Goal: Task Accomplishment & Management: Use online tool/utility

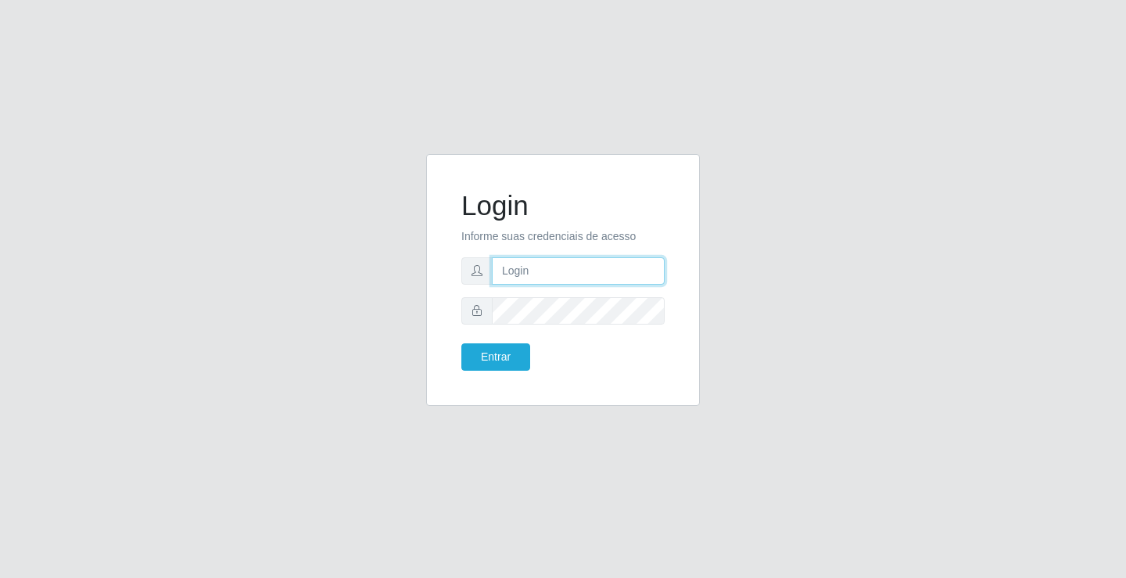
click at [617, 274] on input "text" at bounding box center [578, 270] width 173 height 27
type input "[PERSON_NAME]"
click at [461, 343] on button "Entrar" at bounding box center [495, 356] width 69 height 27
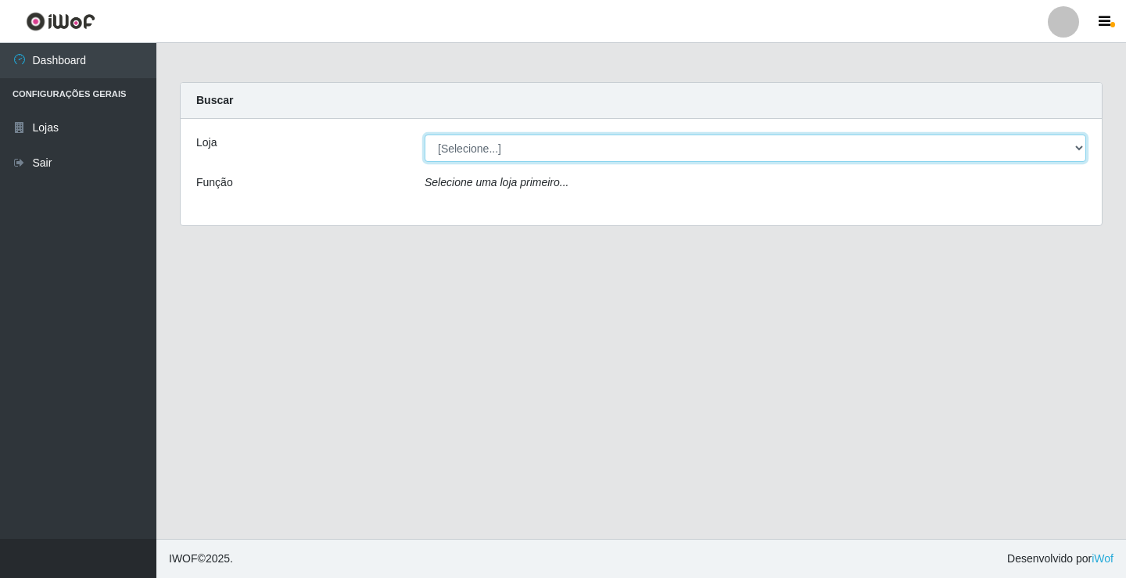
click at [461, 147] on select "[Selecione...] Ideal - Conceição" at bounding box center [755, 147] width 661 height 27
select select "231"
click at [425, 134] on select "[Selecione...] Ideal - Conceição" at bounding box center [755, 147] width 661 height 27
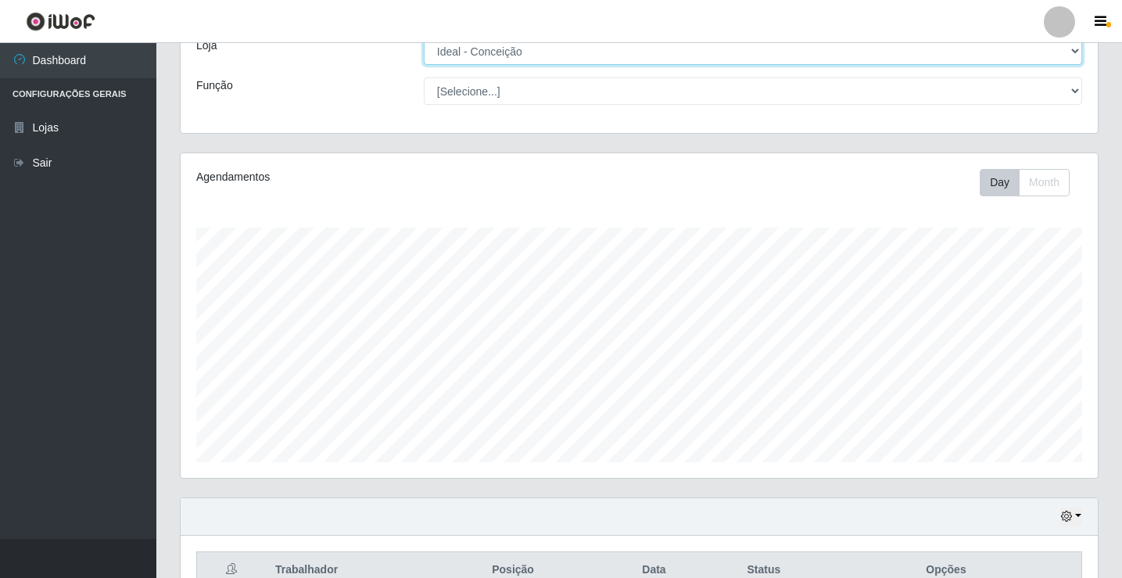
scroll to position [547, 0]
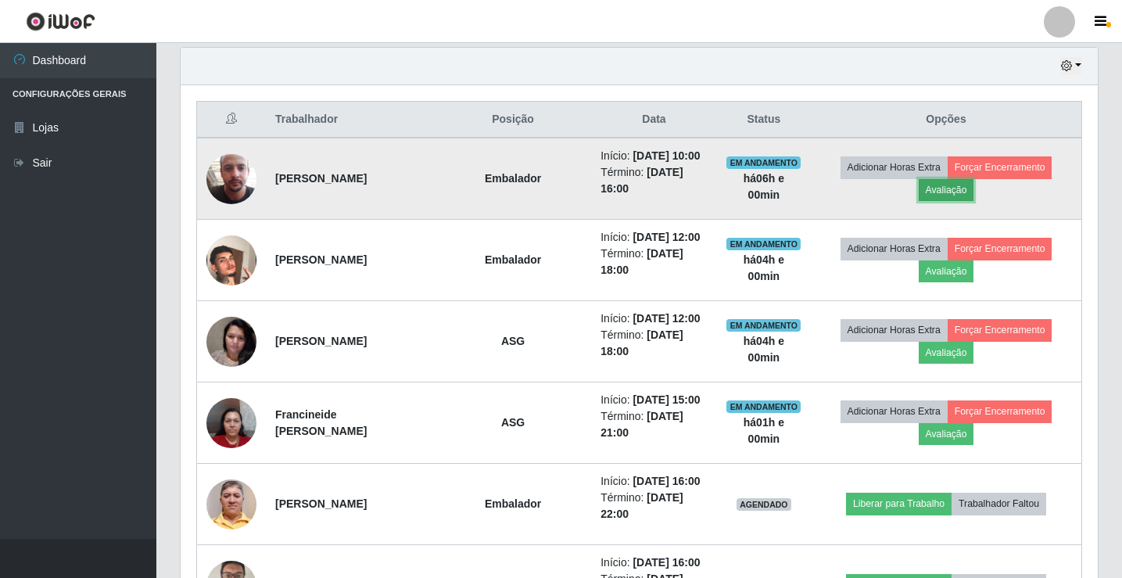
click at [958, 193] on button "Avaliação" at bounding box center [947, 190] width 56 height 22
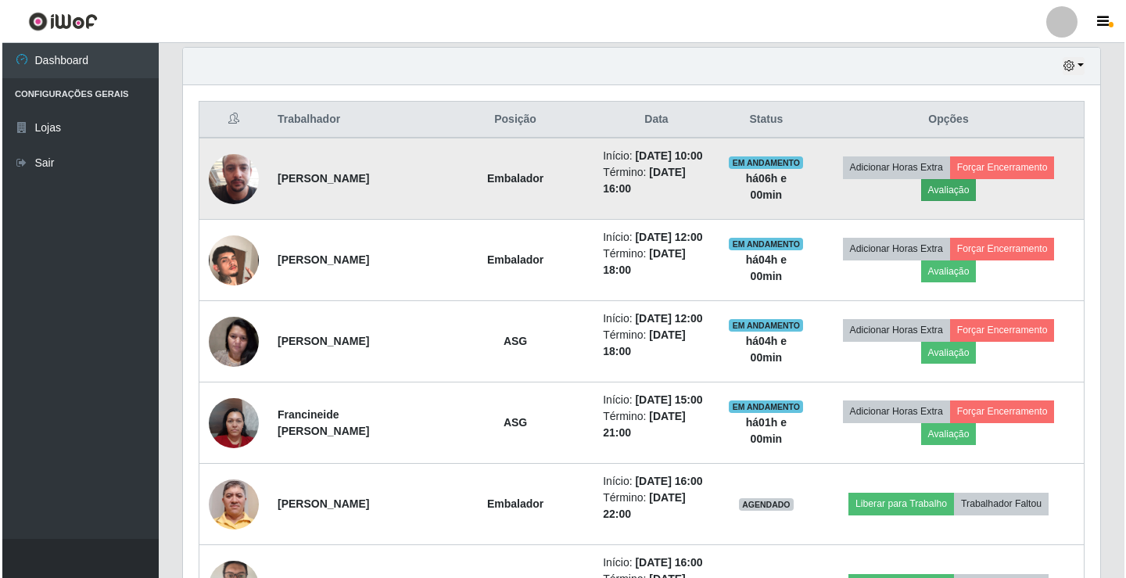
scroll to position [324, 909]
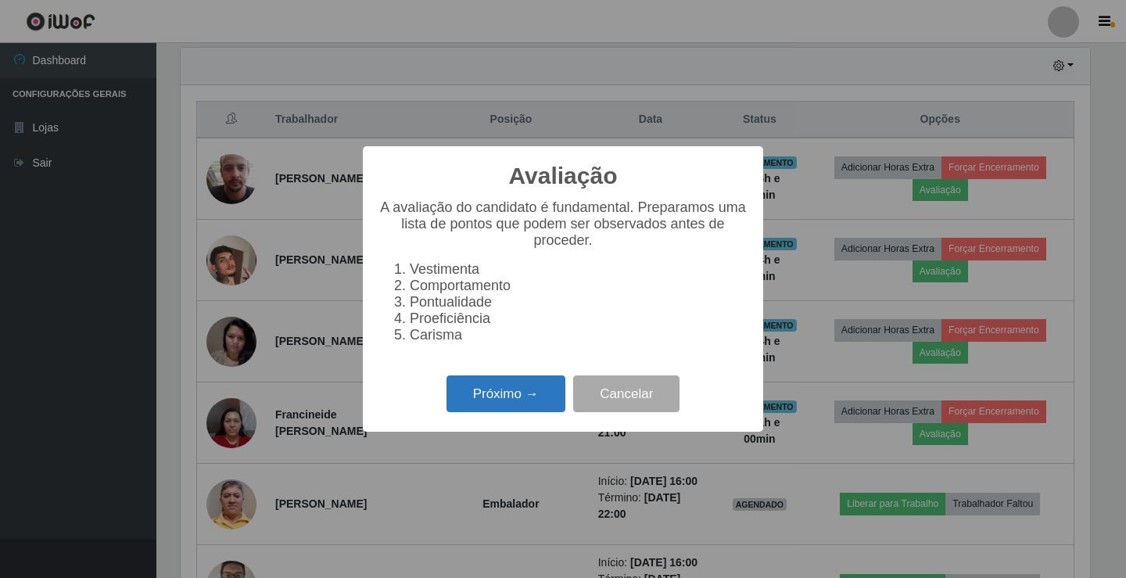
click at [534, 410] on button "Próximo →" at bounding box center [505, 393] width 119 height 37
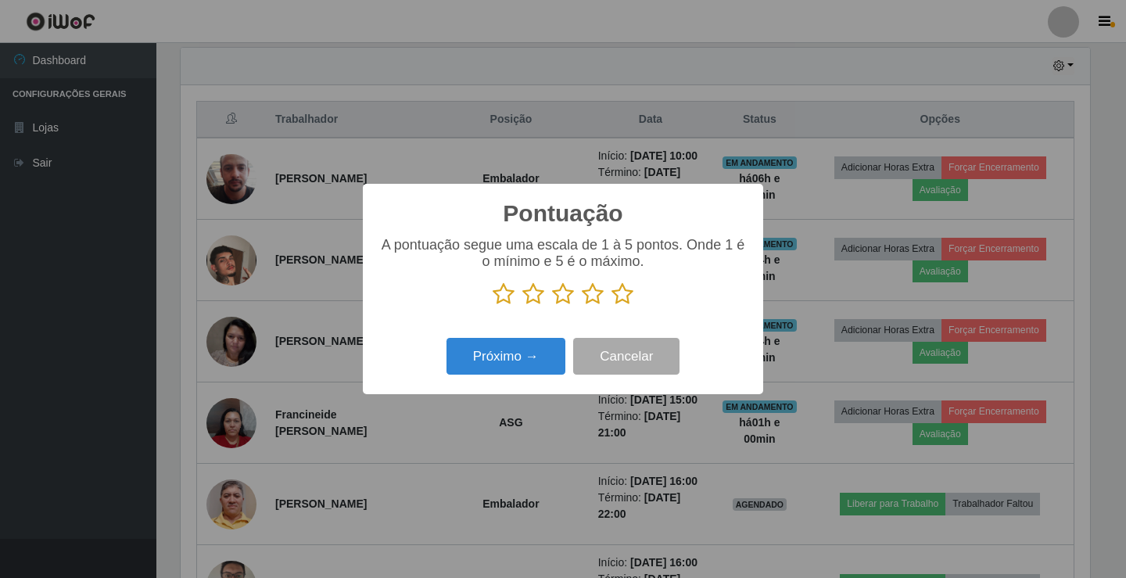
scroll to position [781474, 780889]
drag, startPoint x: 568, startPoint y: 292, endPoint x: 562, endPoint y: 305, distance: 14.4
click at [568, 292] on icon at bounding box center [563, 293] width 22 height 23
click at [552, 306] on input "radio" at bounding box center [552, 306] width 0 height 0
click at [521, 378] on div "Próximo → Cancelar" at bounding box center [562, 356] width 369 height 45
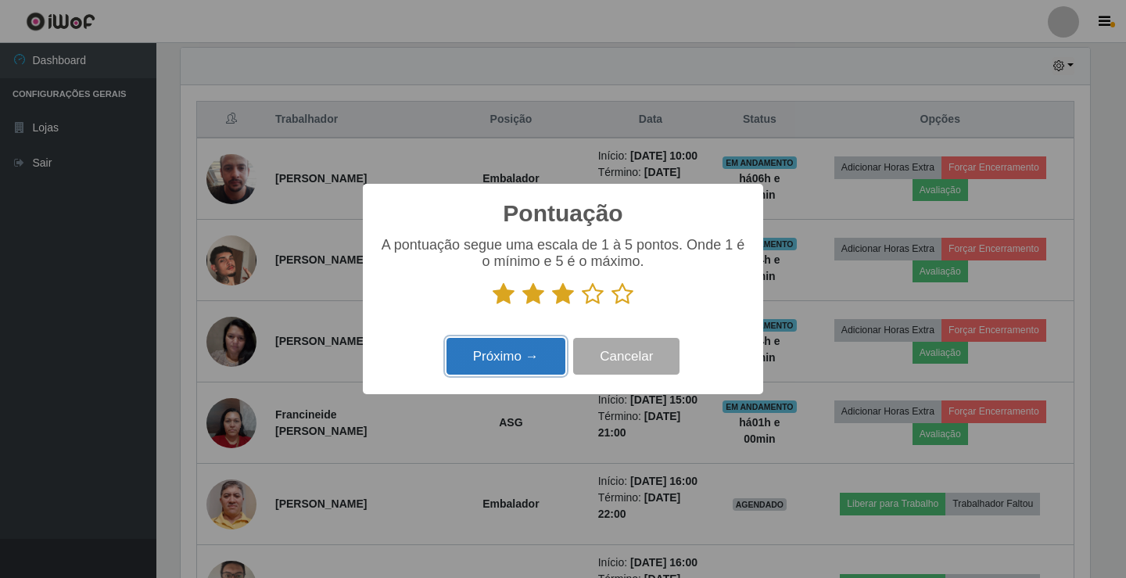
click at [536, 364] on button "Próximo →" at bounding box center [505, 356] width 119 height 37
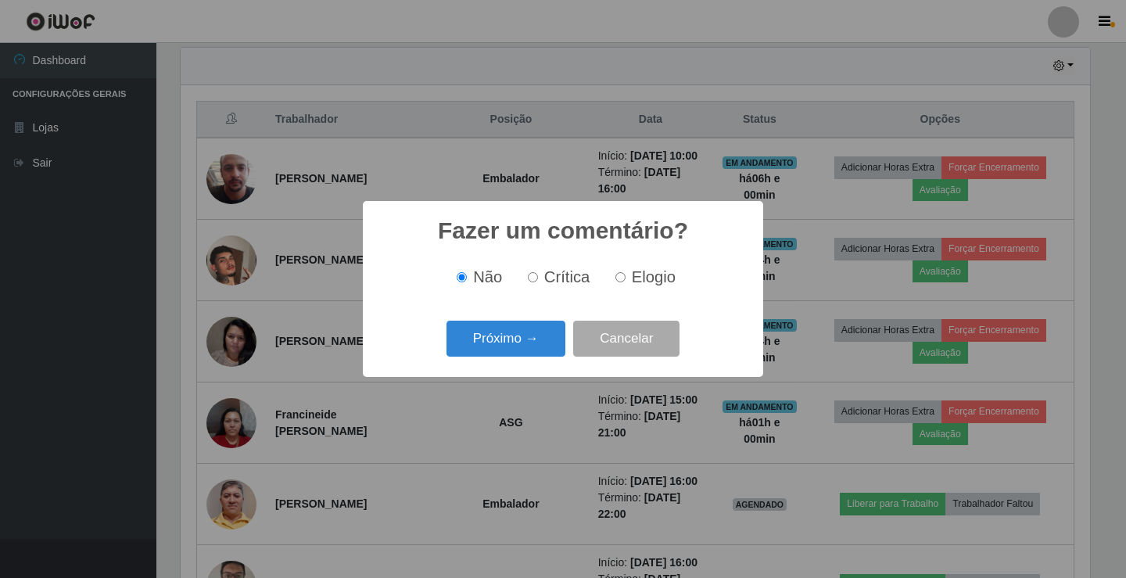
click at [539, 360] on div "Próximo → Cancelar" at bounding box center [562, 338] width 369 height 45
click at [541, 342] on button "Próximo →" at bounding box center [505, 339] width 119 height 37
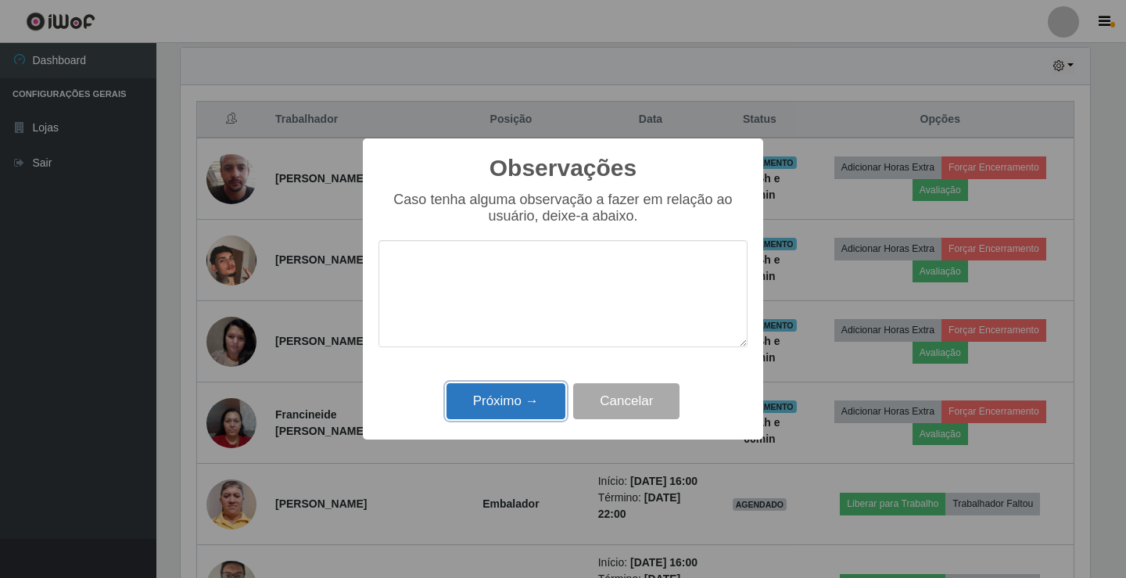
click at [540, 403] on button "Próximo →" at bounding box center [505, 401] width 119 height 37
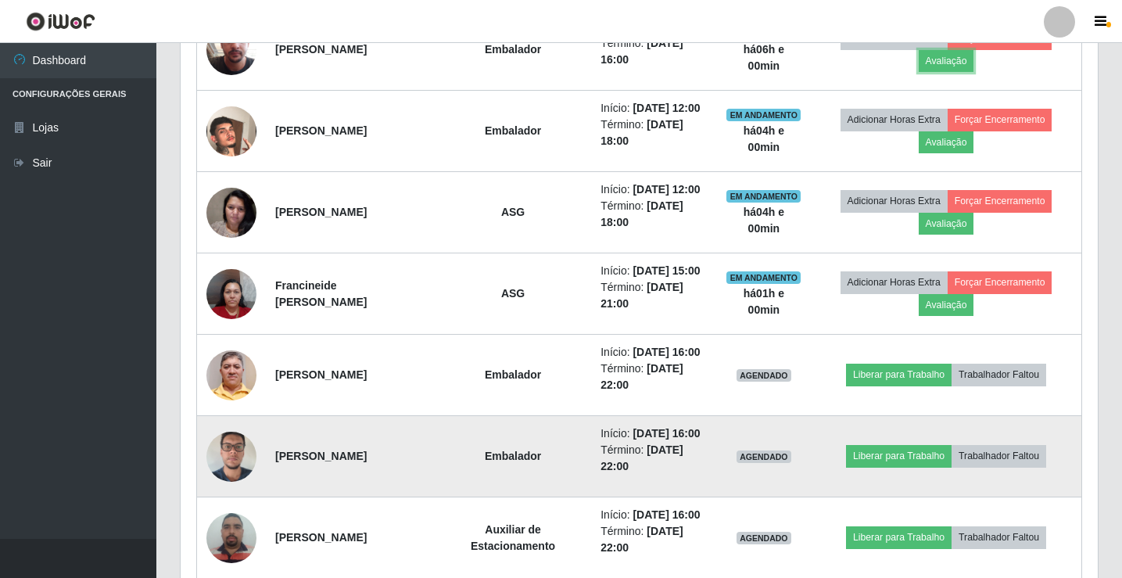
scroll to position [704, 0]
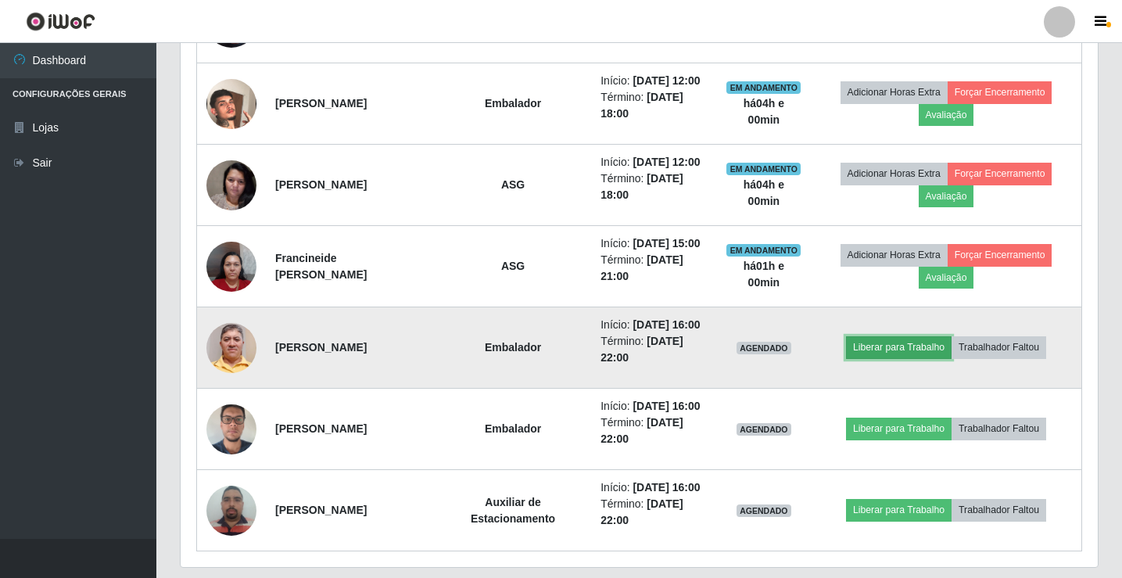
click at [883, 349] on button "Liberar para Trabalho" at bounding box center [899, 347] width 106 height 22
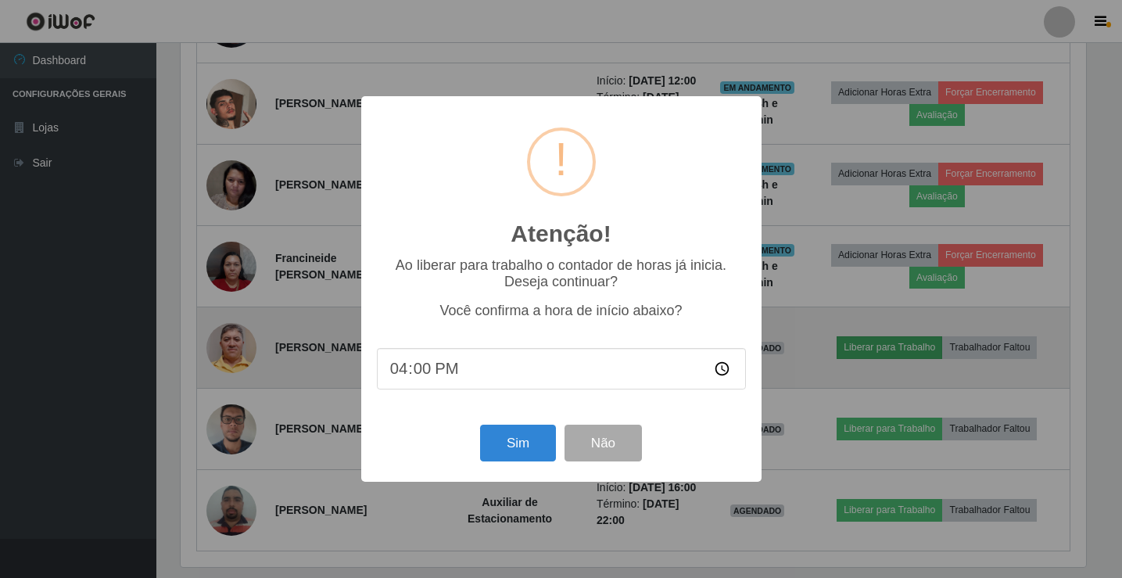
scroll to position [324, 909]
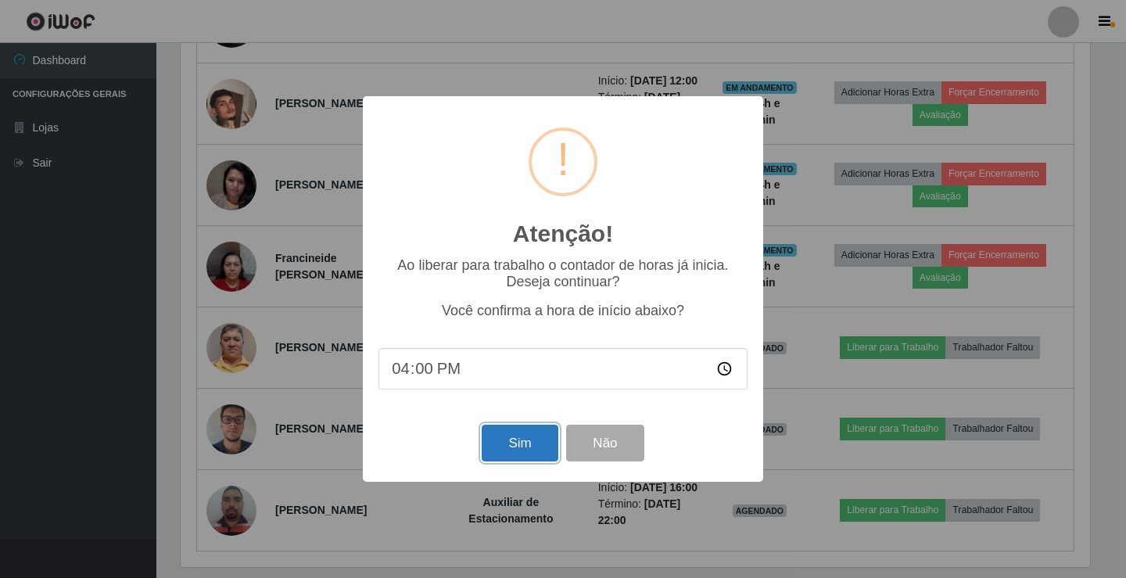
click at [508, 451] on button "Sim" at bounding box center [520, 443] width 76 height 37
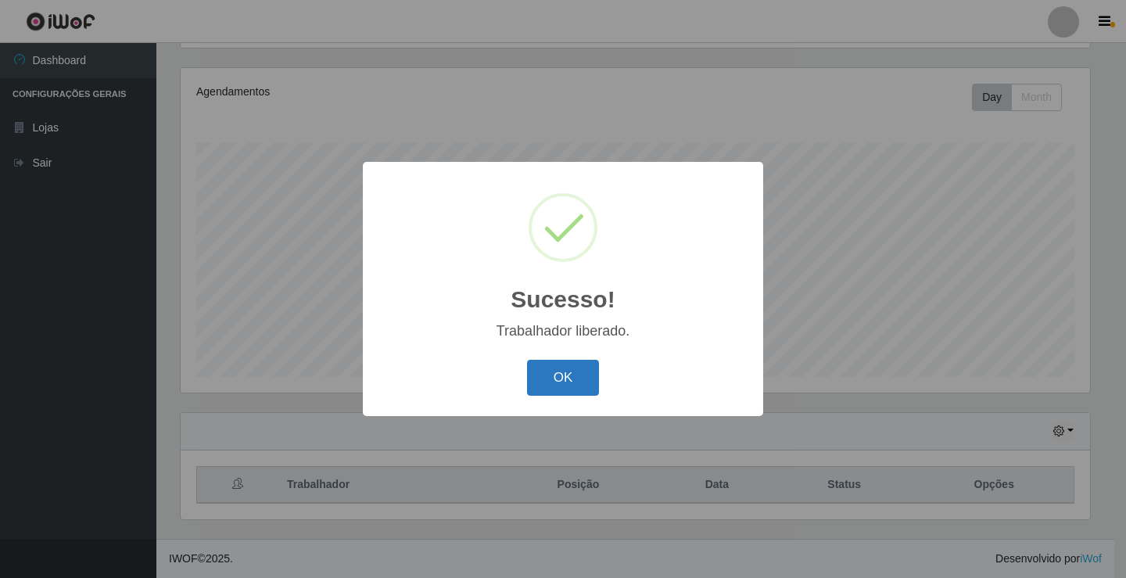
click at [575, 378] on button "OK" at bounding box center [563, 378] width 73 height 37
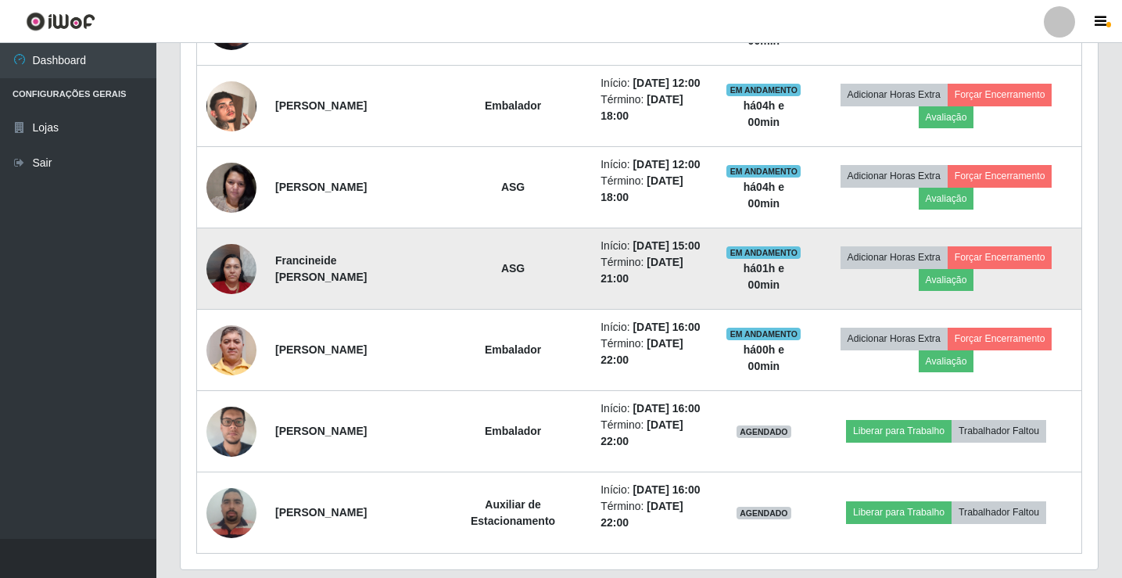
scroll to position [729, 0]
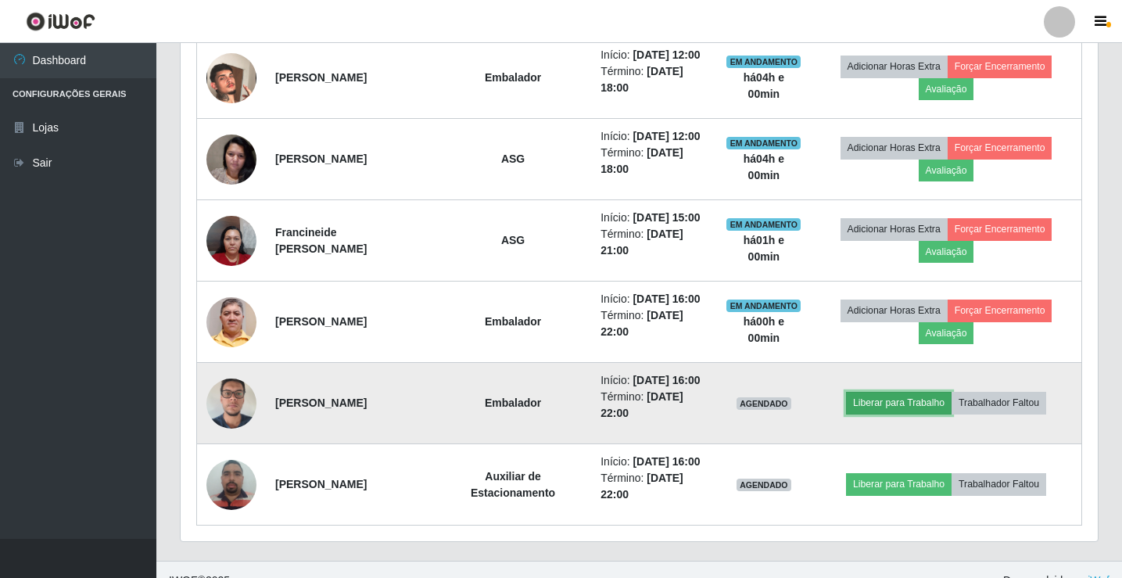
click at [869, 401] on button "Liberar para Trabalho" at bounding box center [899, 403] width 106 height 22
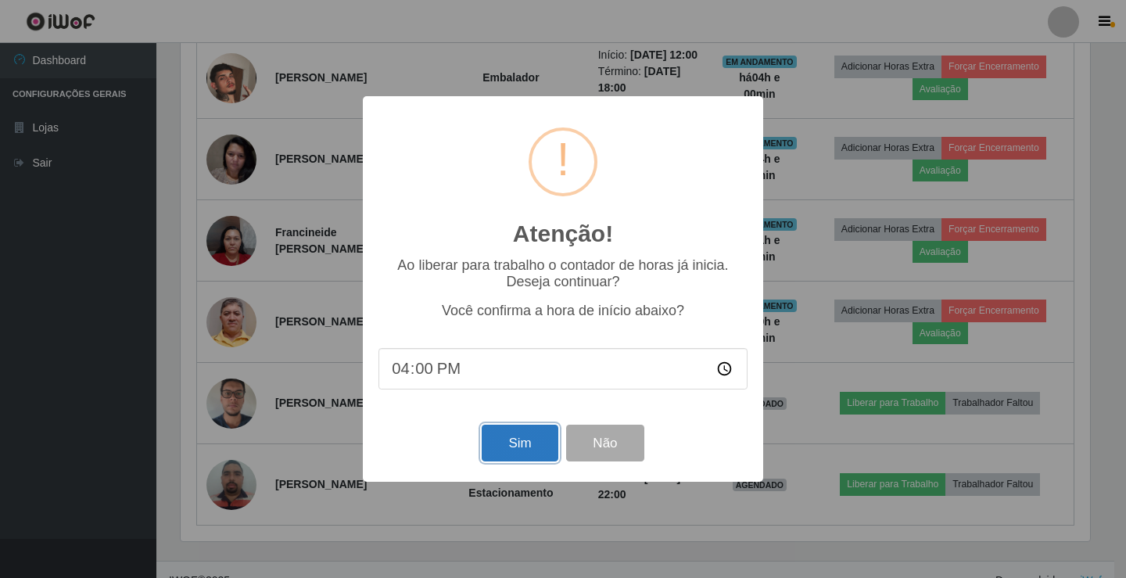
click at [519, 444] on button "Sim" at bounding box center [520, 443] width 76 height 37
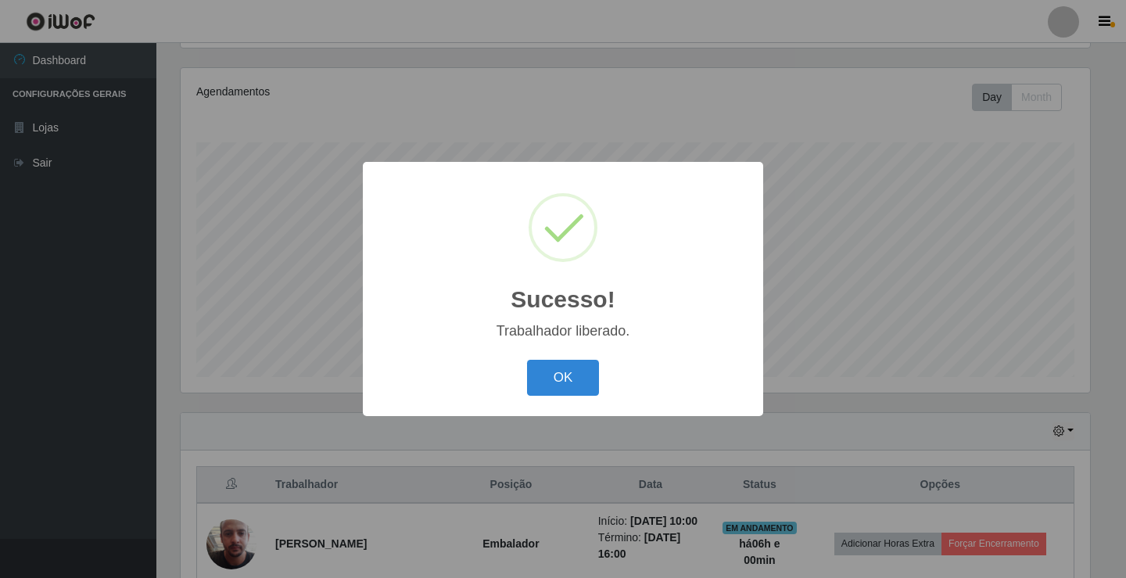
click at [551, 375] on button "OK" at bounding box center [563, 378] width 73 height 37
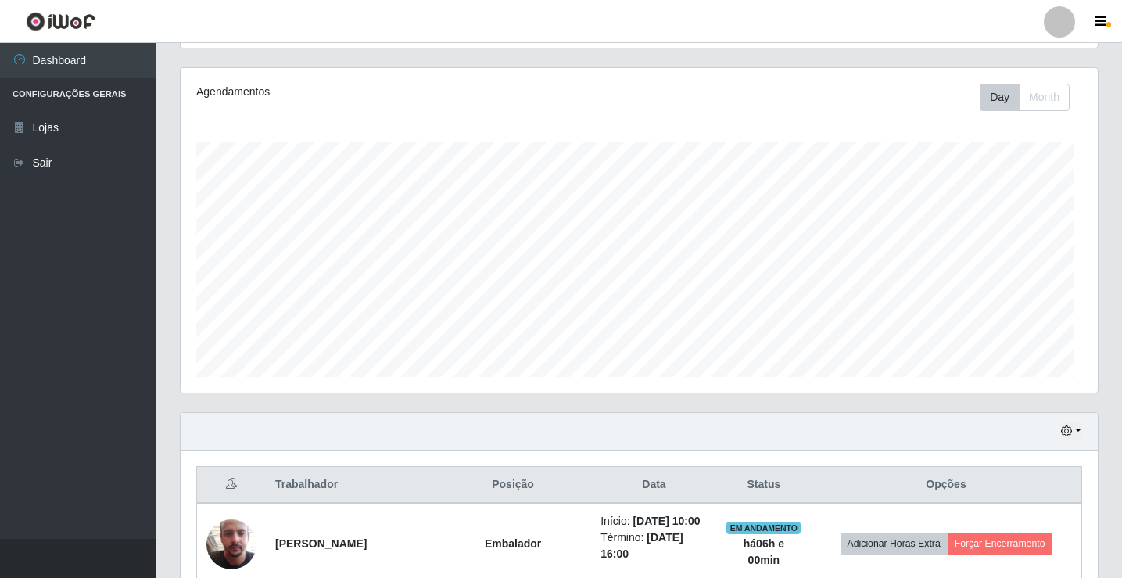
scroll to position [0, 0]
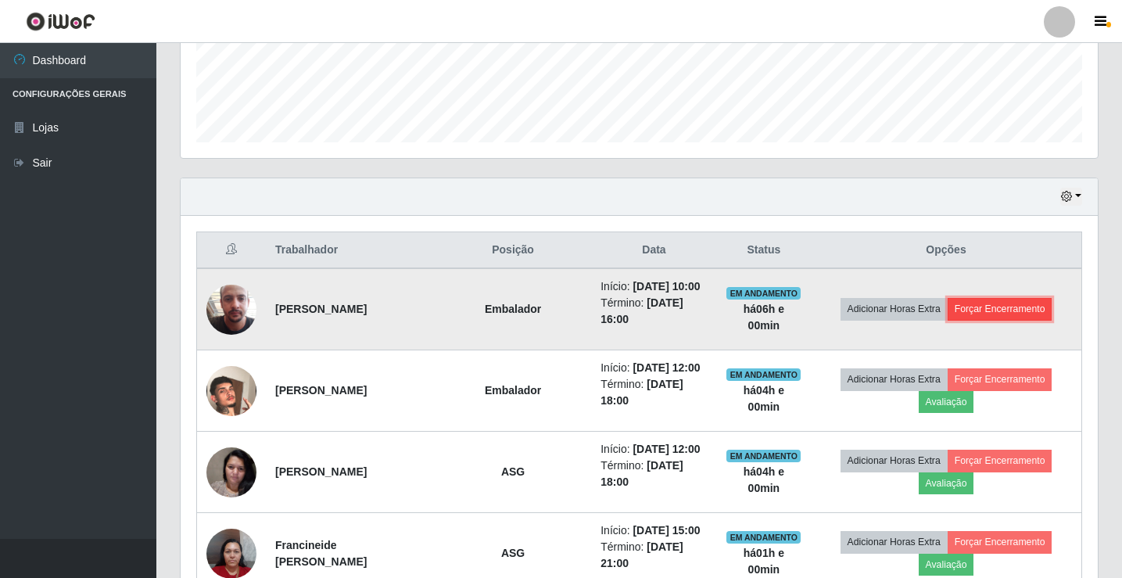
click at [995, 314] on button "Forçar Encerramento" at bounding box center [1000, 309] width 105 height 22
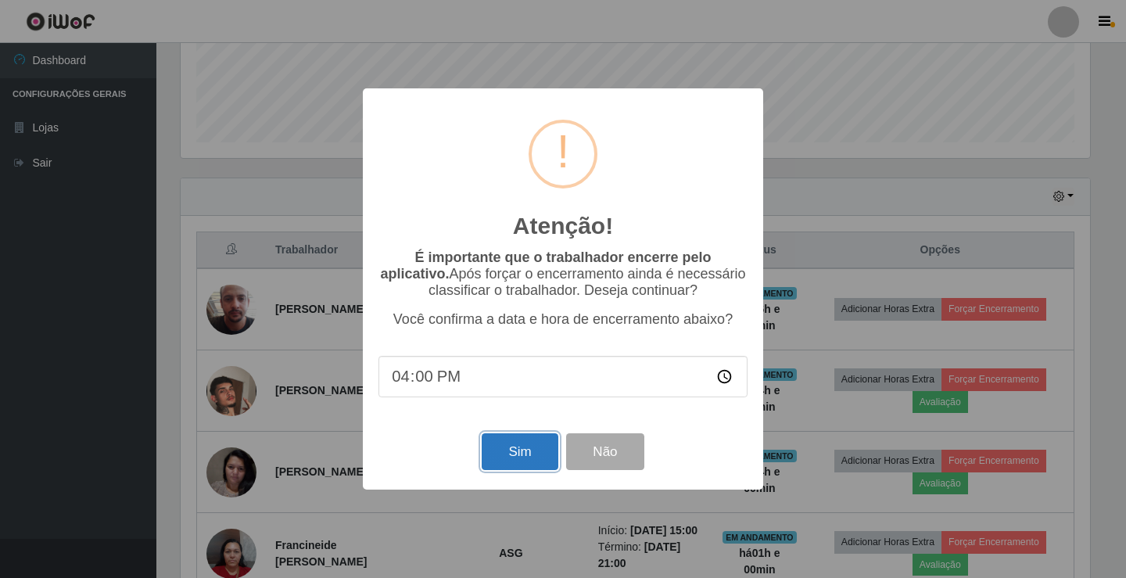
click at [520, 441] on button "Sim" at bounding box center [520, 451] width 76 height 37
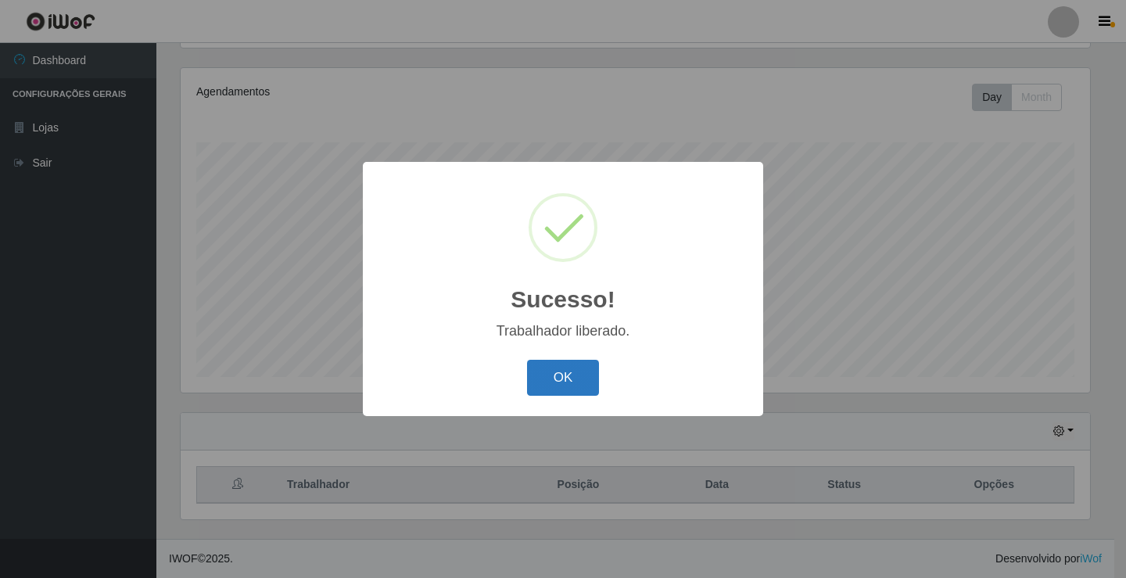
click at [597, 373] on button "OK" at bounding box center [563, 378] width 73 height 37
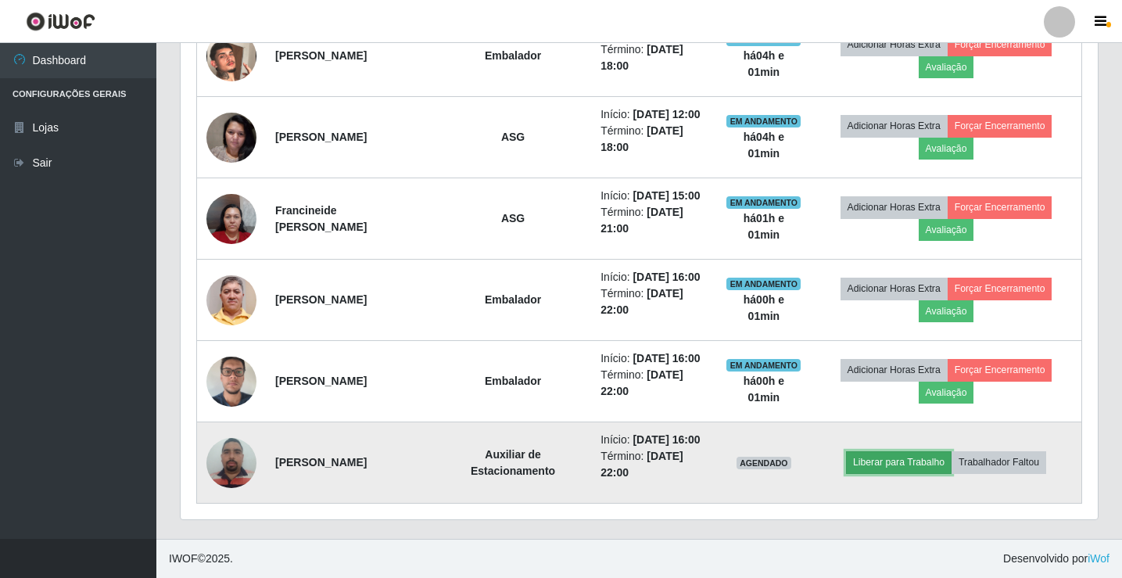
click at [925, 461] on button "Liberar para Trabalho" at bounding box center [899, 462] width 106 height 22
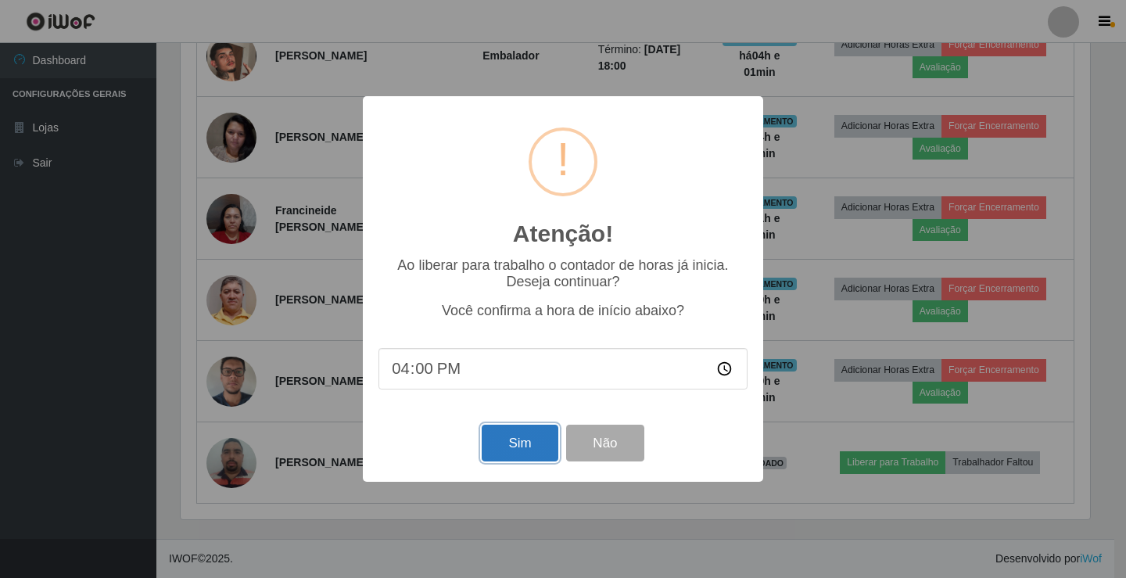
click at [496, 450] on button "Sim" at bounding box center [520, 443] width 76 height 37
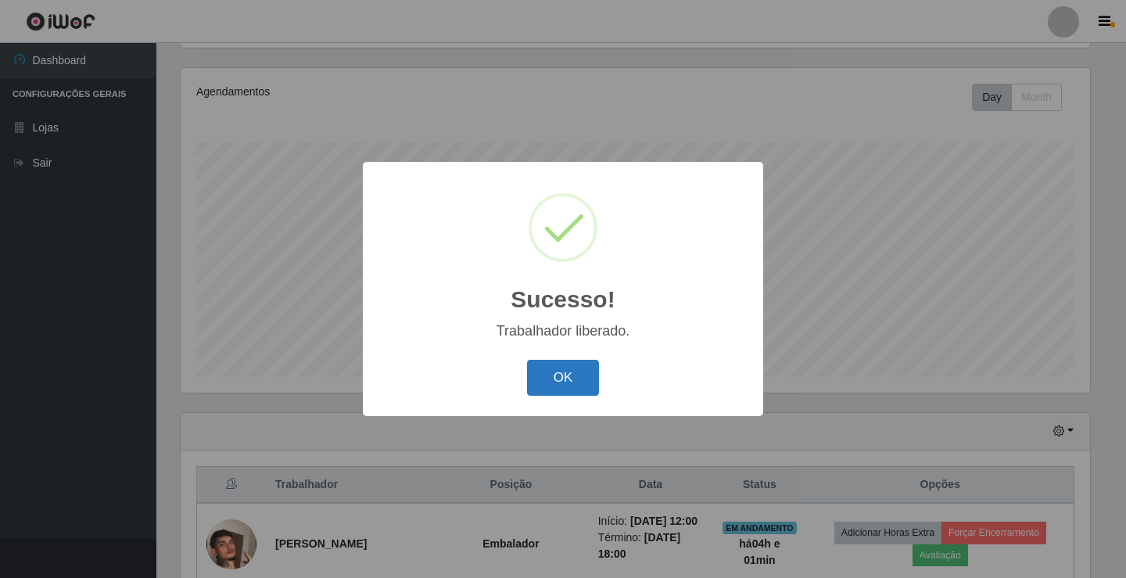
click at [596, 374] on button "OK" at bounding box center [563, 378] width 73 height 37
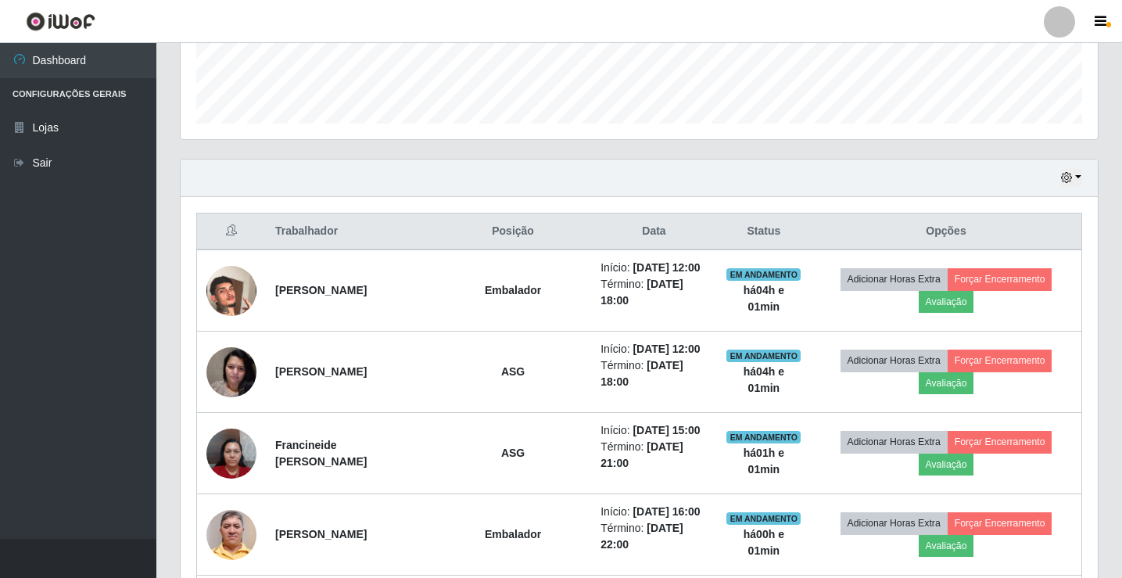
click at [1062, 21] on div at bounding box center [1059, 21] width 31 height 31
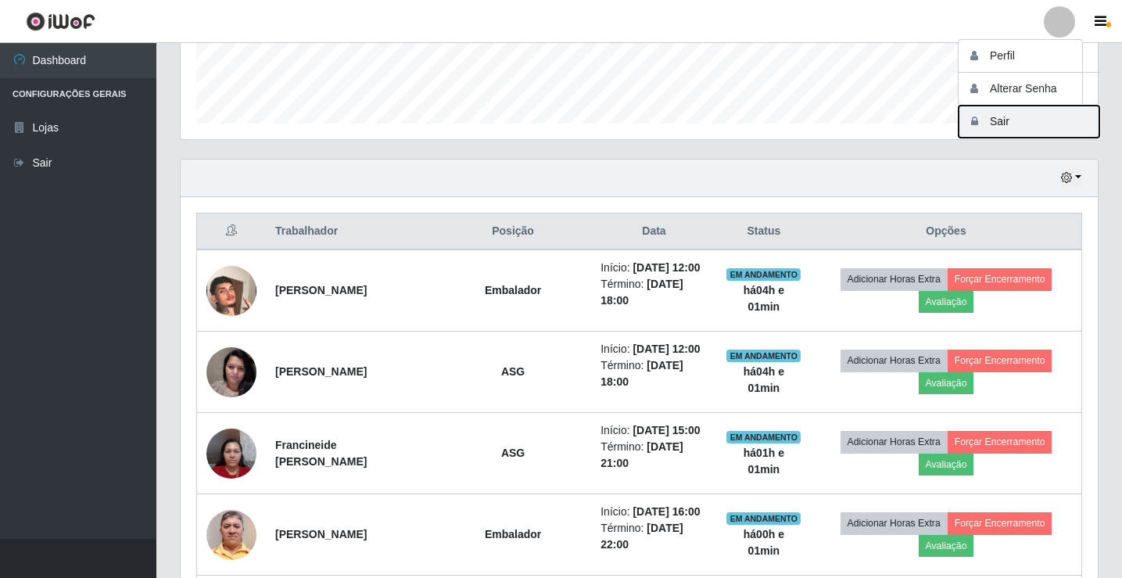
click at [1025, 132] on button "Sair" at bounding box center [1028, 122] width 141 height 32
